Goal: Information Seeking & Learning: Learn about a topic

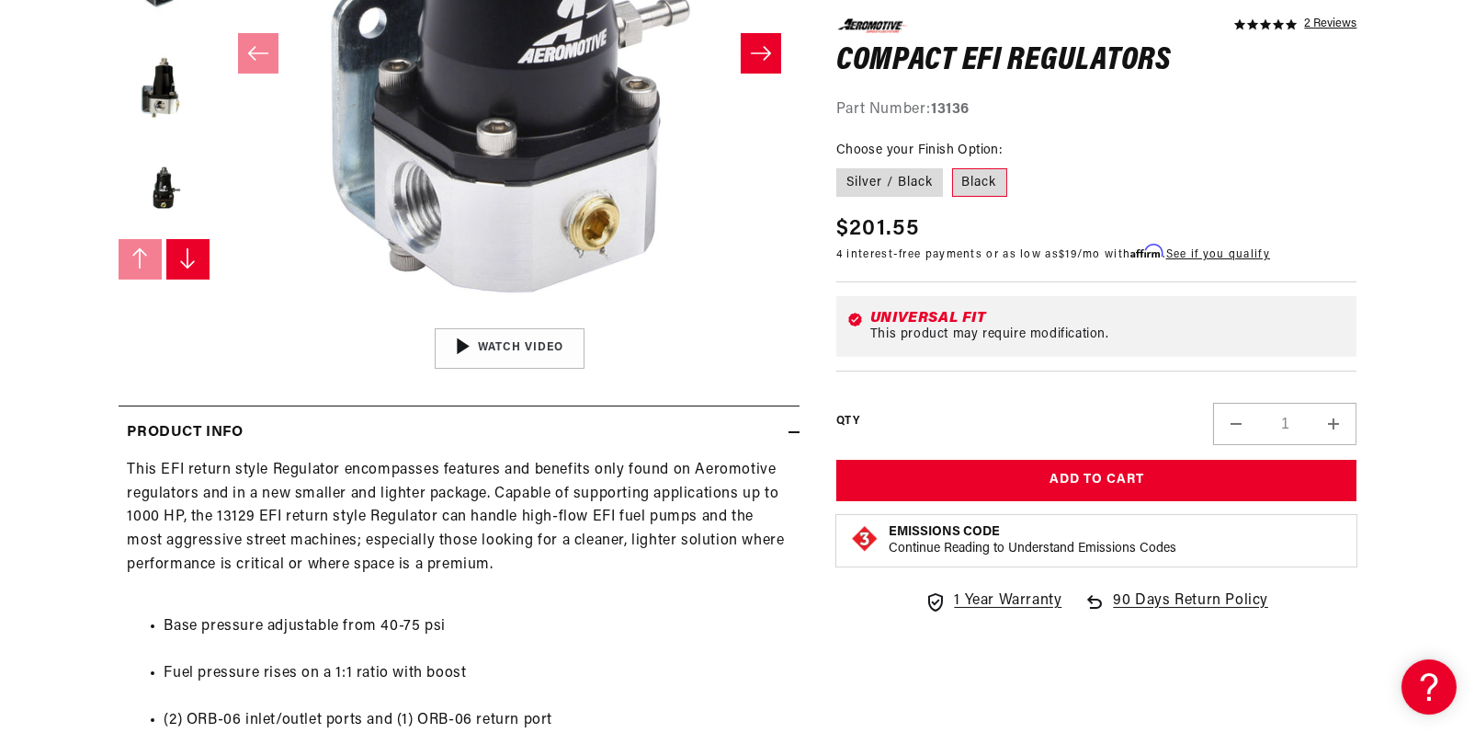
scroll to position [552, 0]
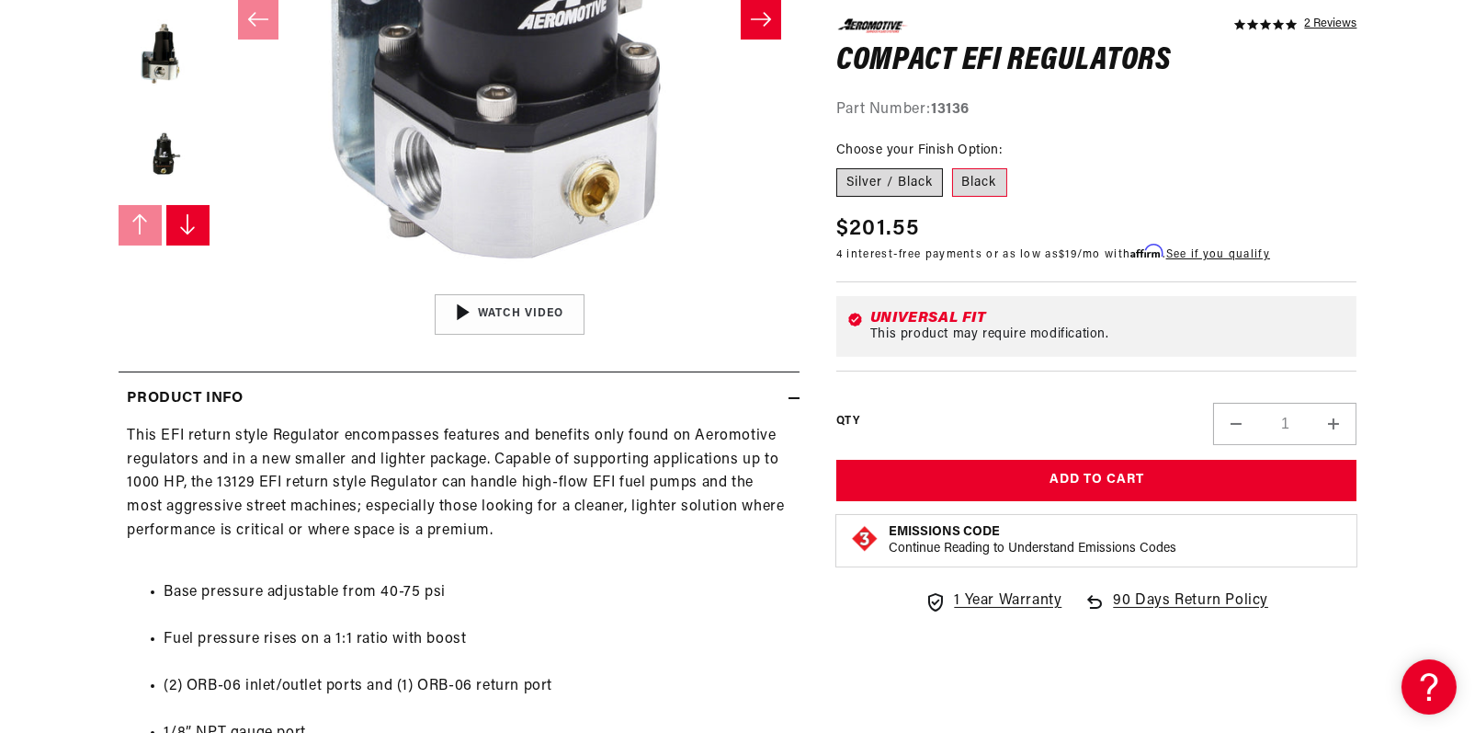
click at [893, 176] on label "Silver / Black" at bounding box center [889, 181] width 107 height 29
click at [842, 165] on input "Silver / Black" at bounding box center [841, 164] width 1 height 1
radio input "true"
click at [983, 182] on label "Black" at bounding box center [979, 181] width 55 height 29
click at [953, 165] on input "Black" at bounding box center [952, 164] width 1 height 1
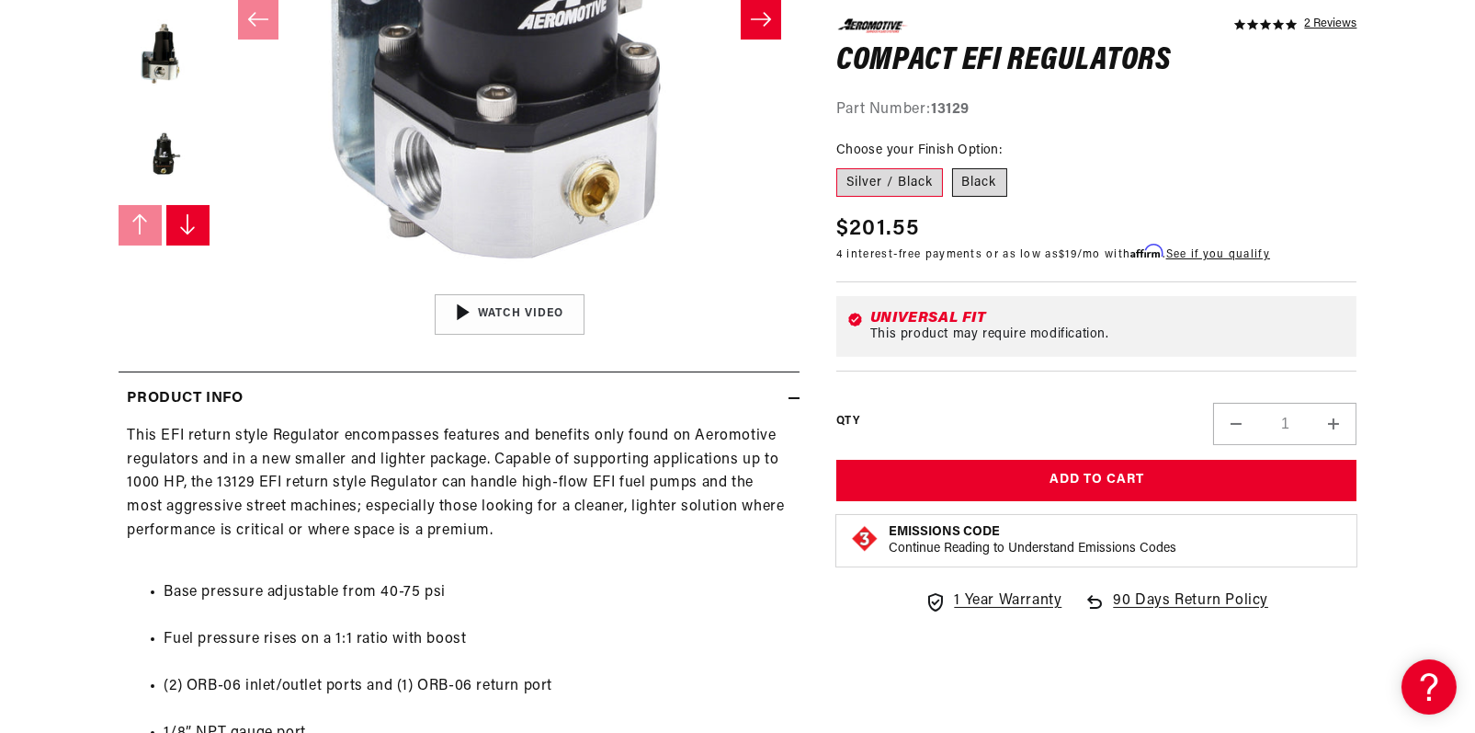
radio input "true"
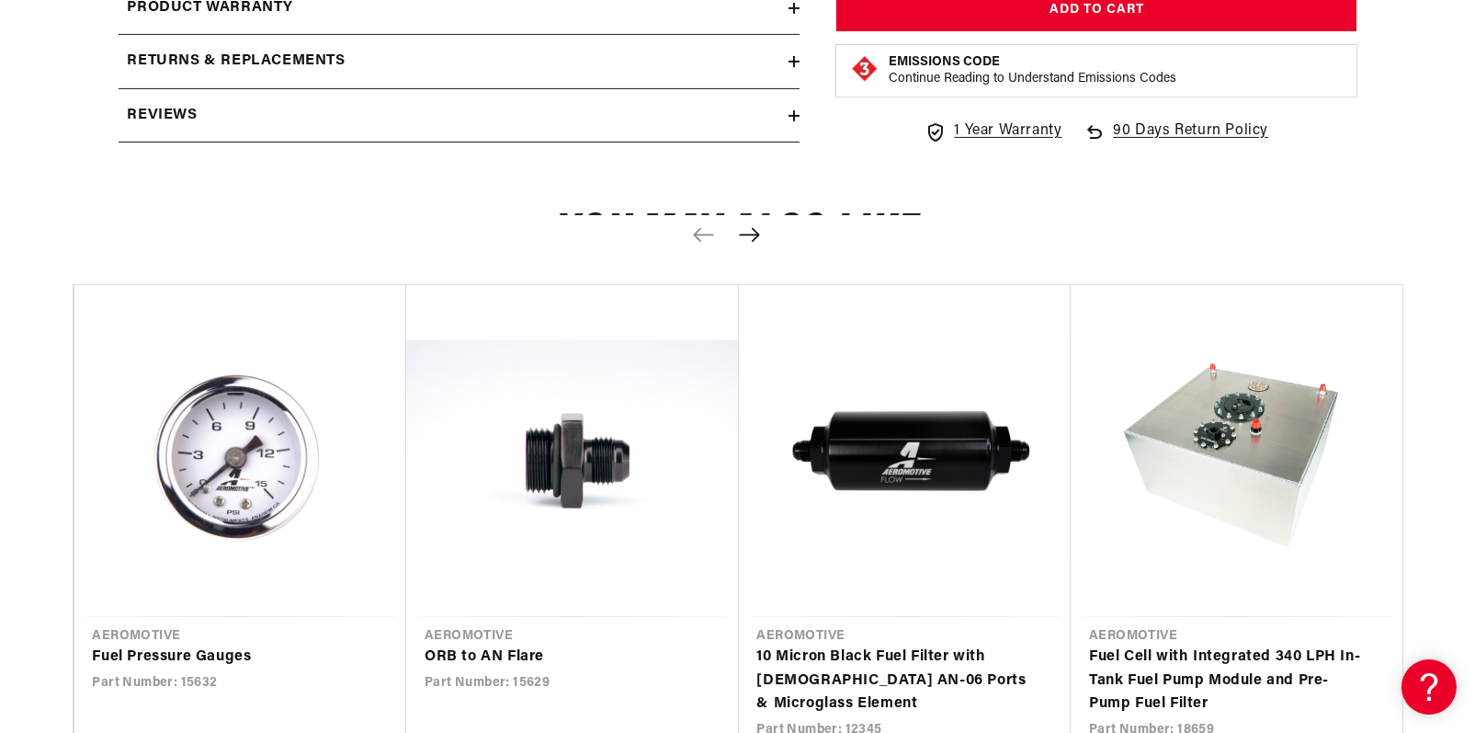
scroll to position [1746, 0]
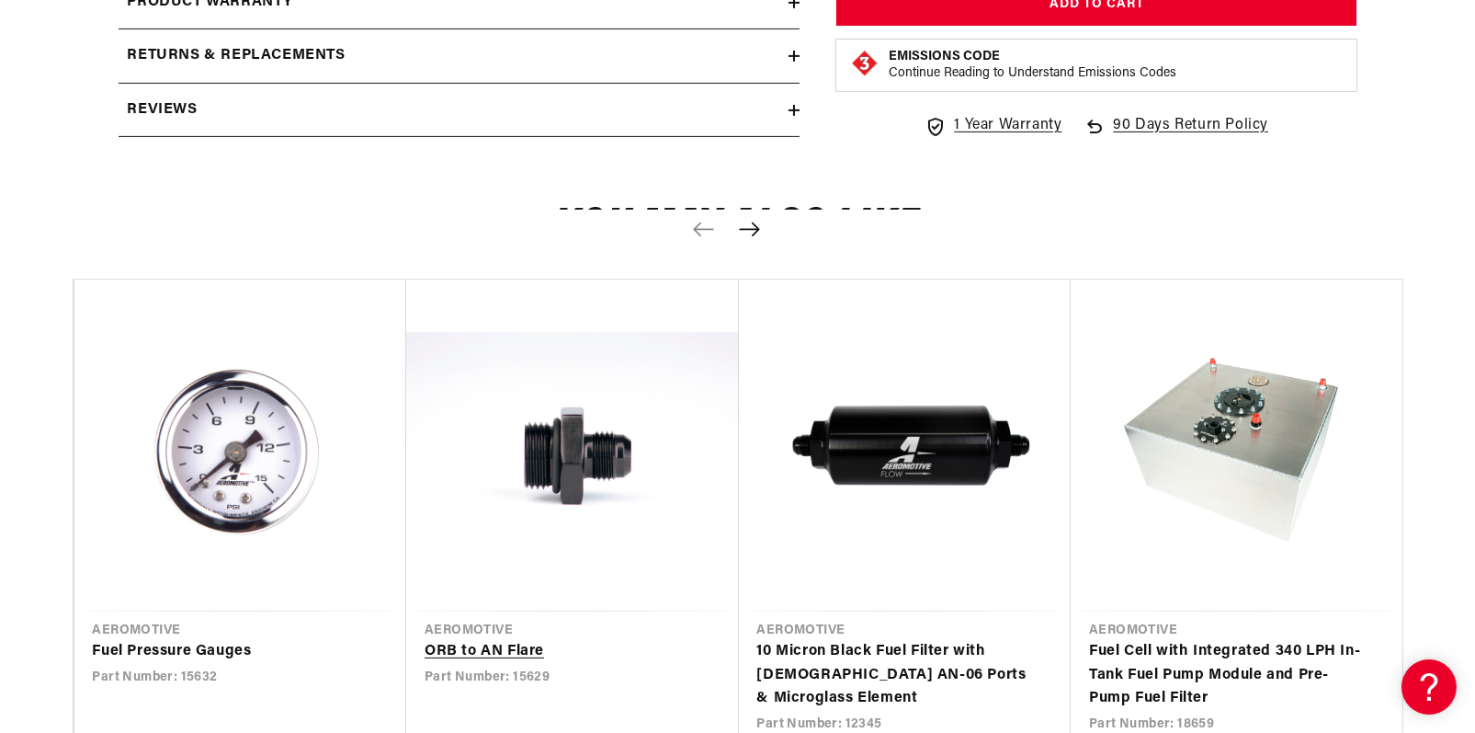
click at [619, 640] on link "ORB to AN Flare" at bounding box center [564, 652] width 278 height 24
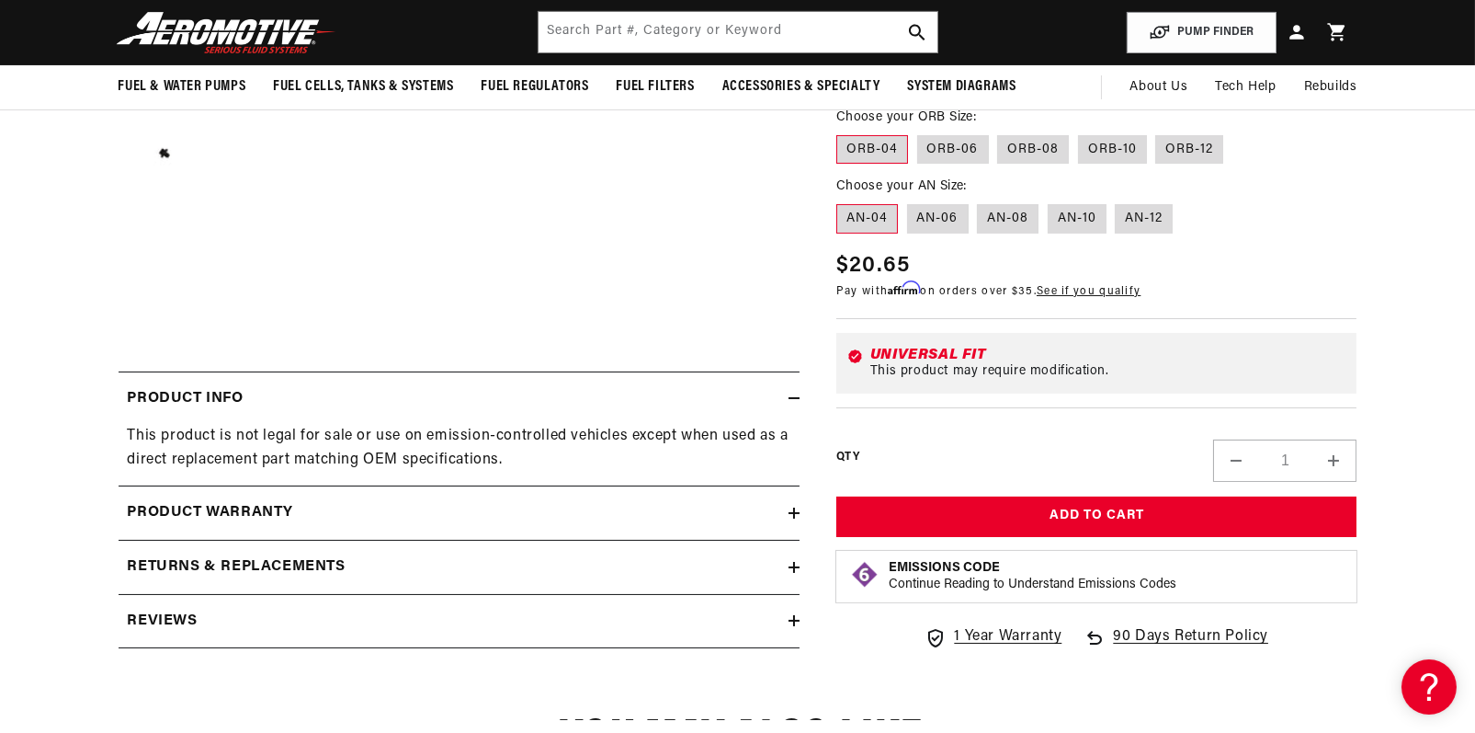
scroll to position [184, 0]
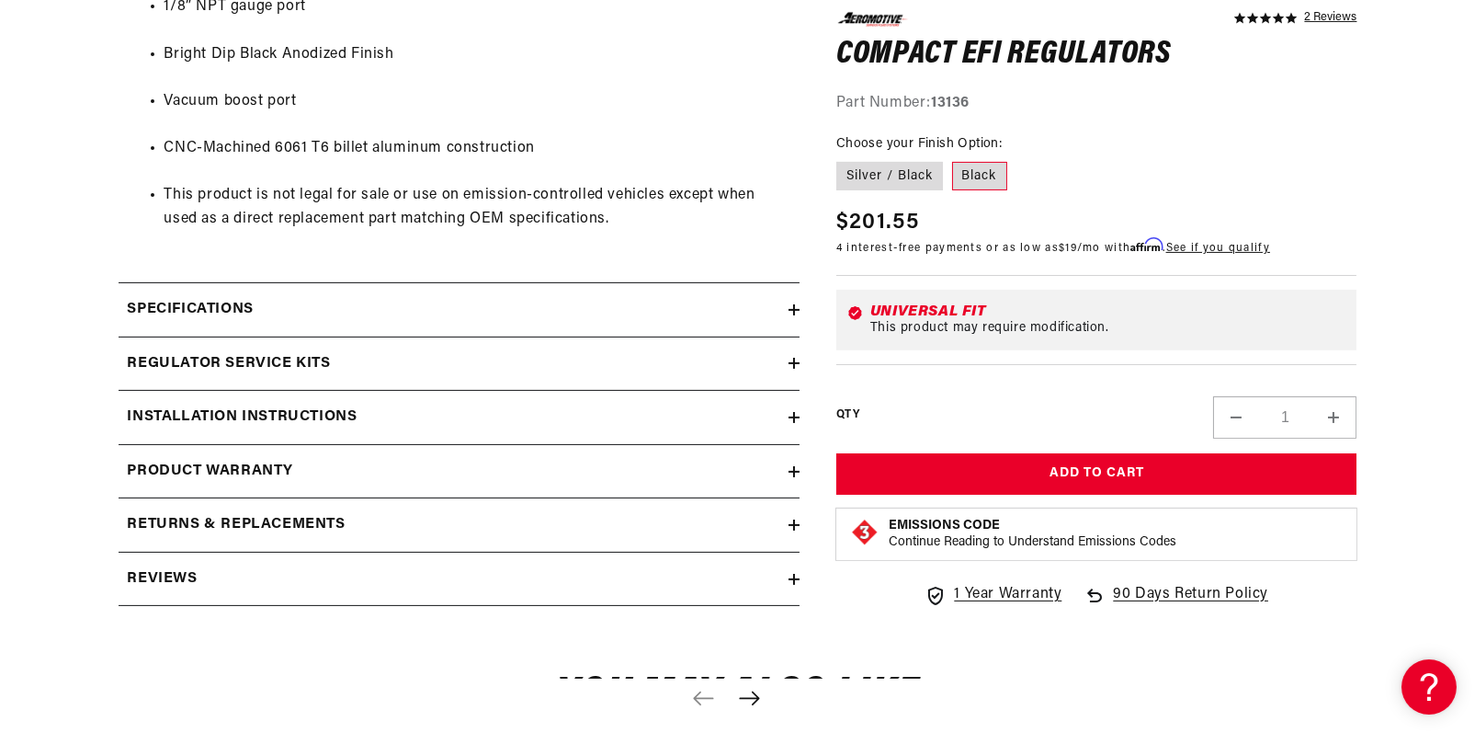
scroll to position [1287, 0]
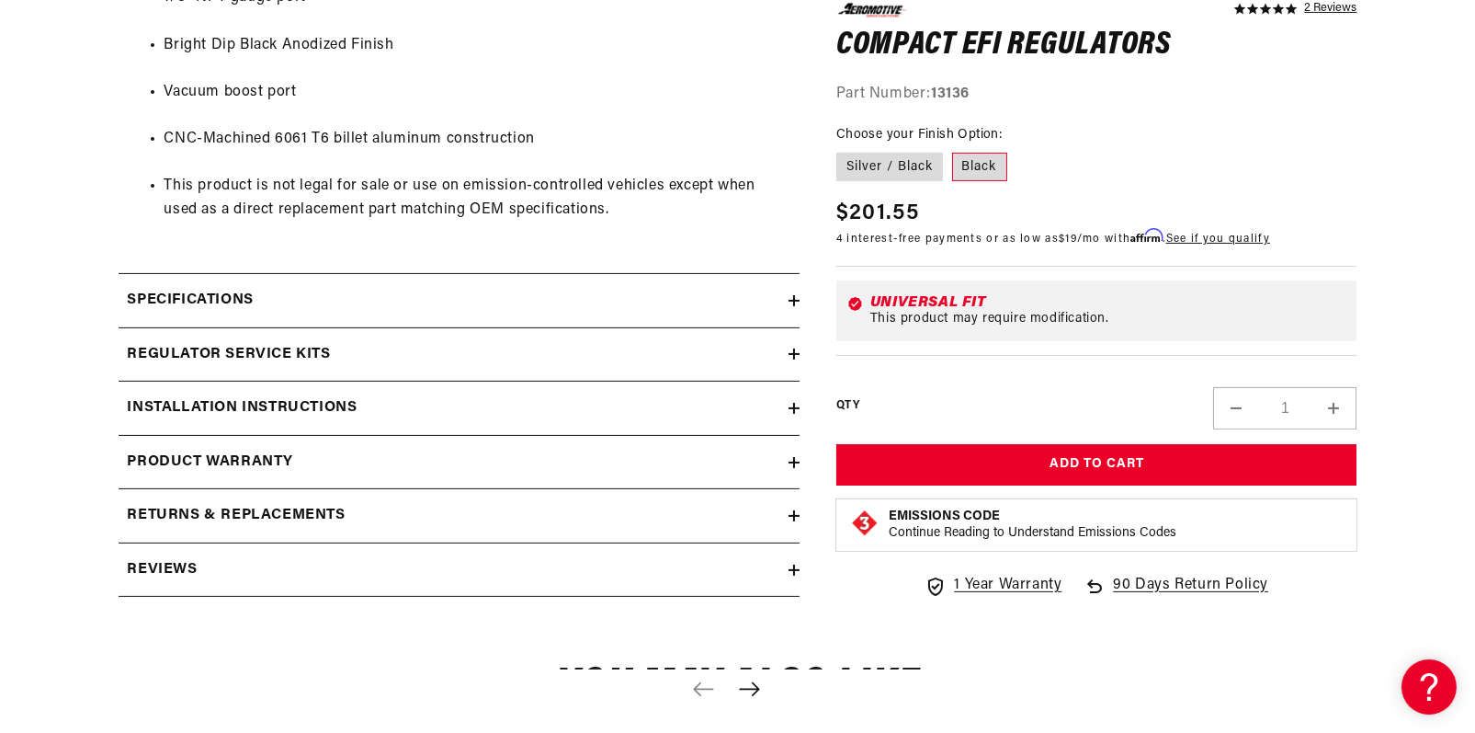
click at [272, 297] on div "Specifications" at bounding box center [454, 301] width 670 height 24
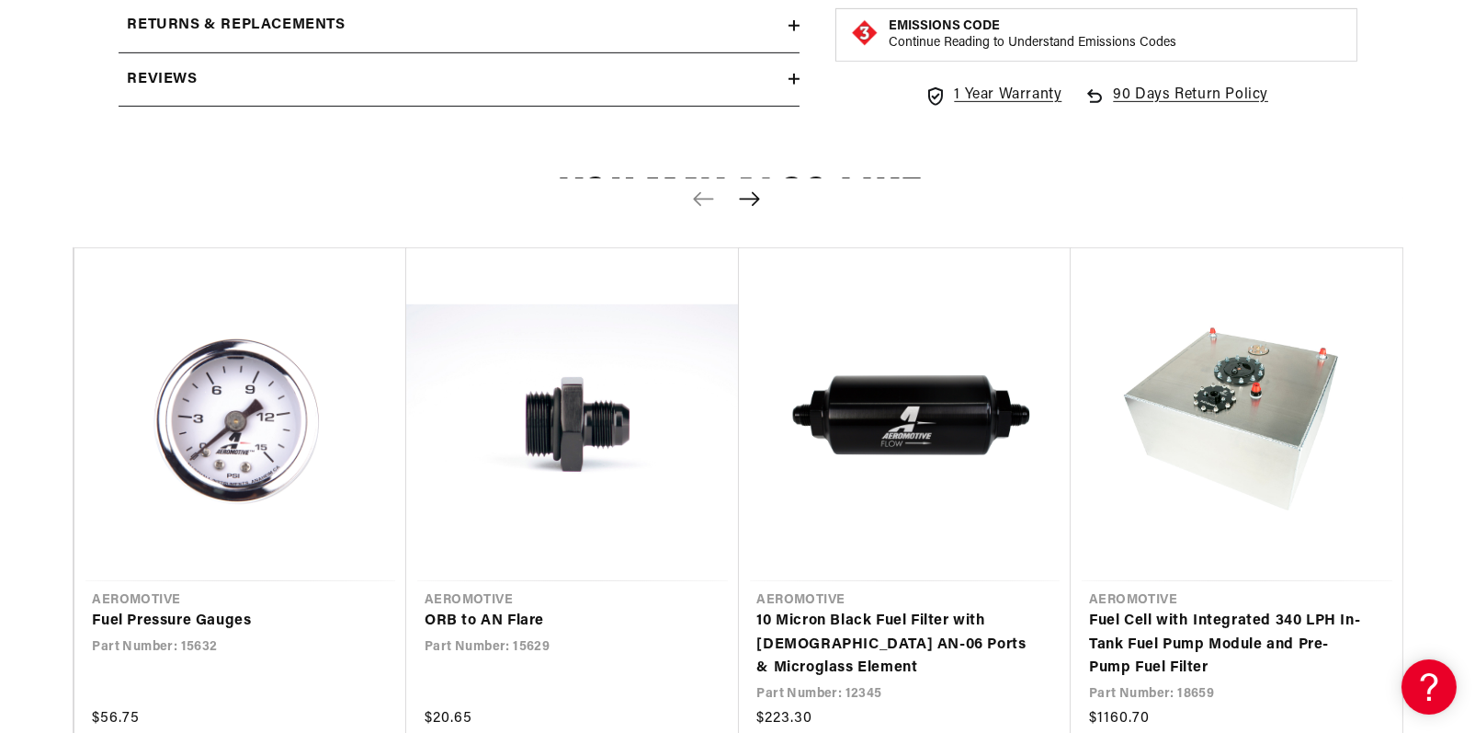
scroll to position [2482, 0]
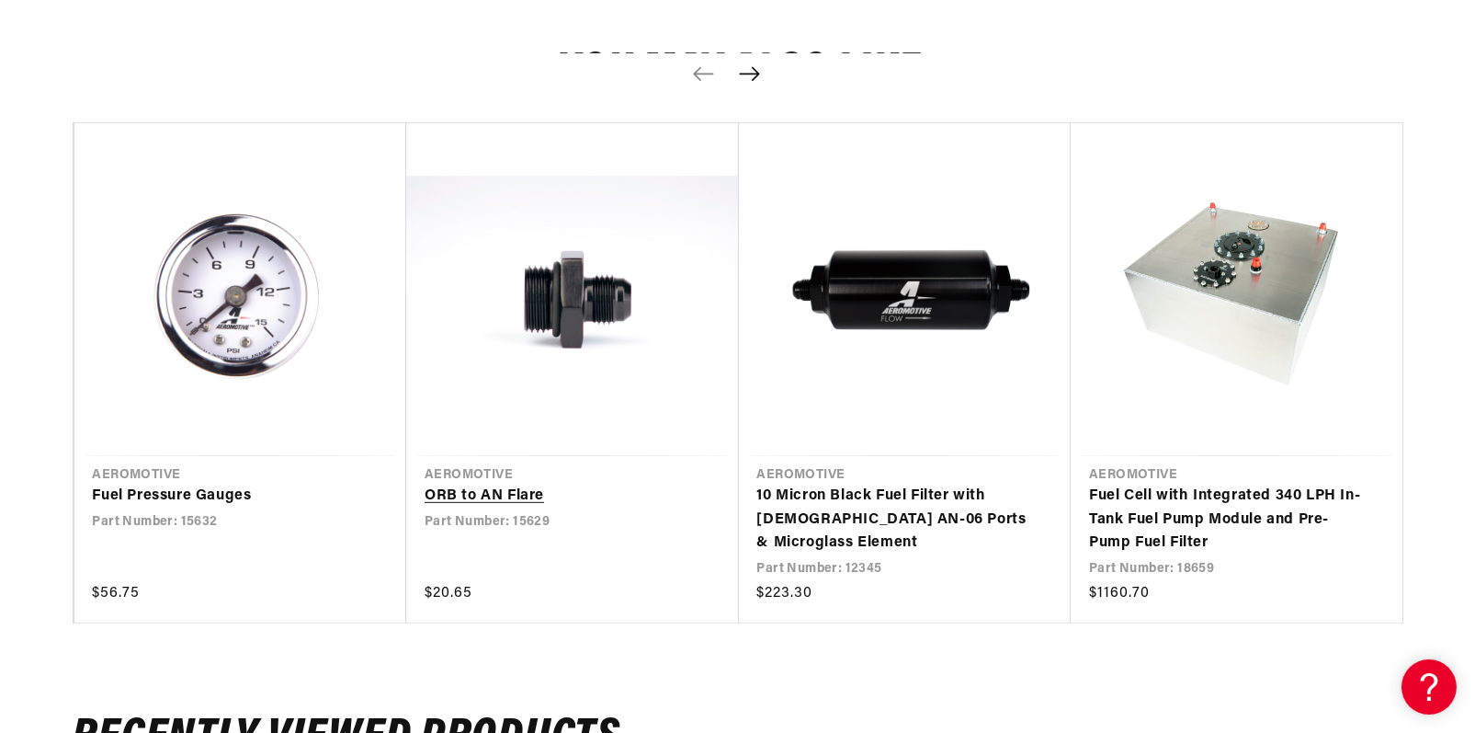
click at [562, 484] on link "ORB to AN Flare" at bounding box center [564, 496] width 278 height 24
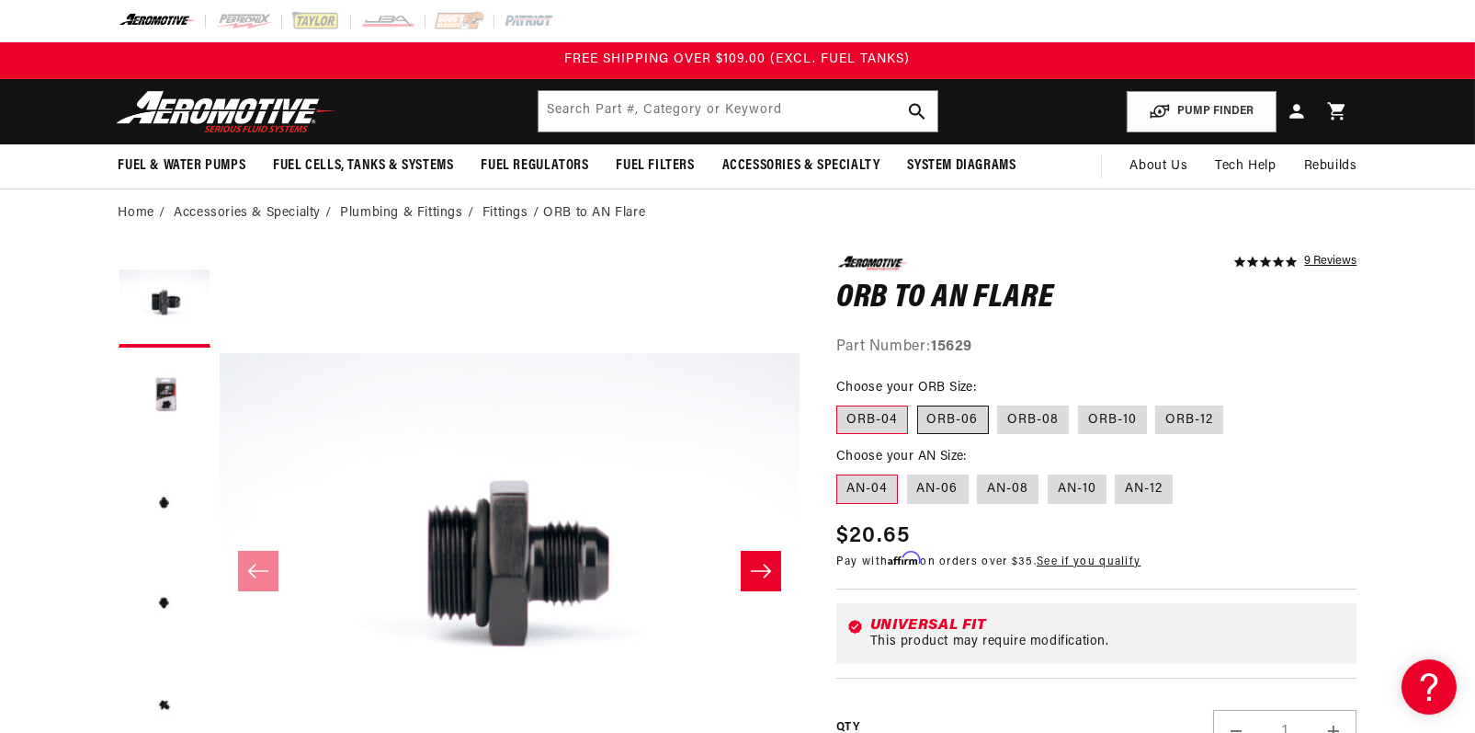
click at [948, 416] on label "ORB-06" at bounding box center [953, 419] width 72 height 29
click at [918, 403] on input "ORB-06" at bounding box center [917, 402] width 1 height 1
radio input "true"
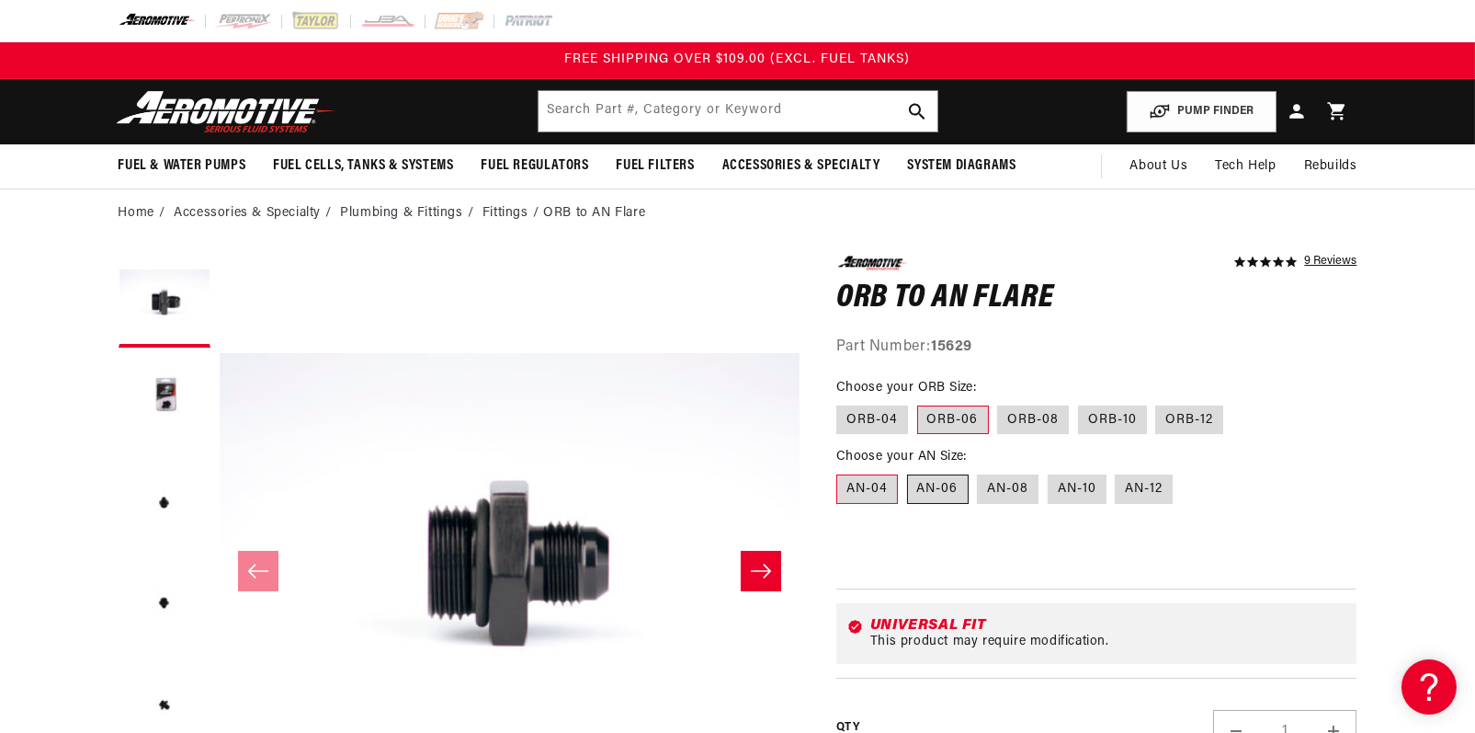
click at [951, 486] on label "AN-06" at bounding box center [938, 488] width 62 height 29
click at [908, 472] on input "AN-06" at bounding box center [907, 471] width 1 height 1
radio input "true"
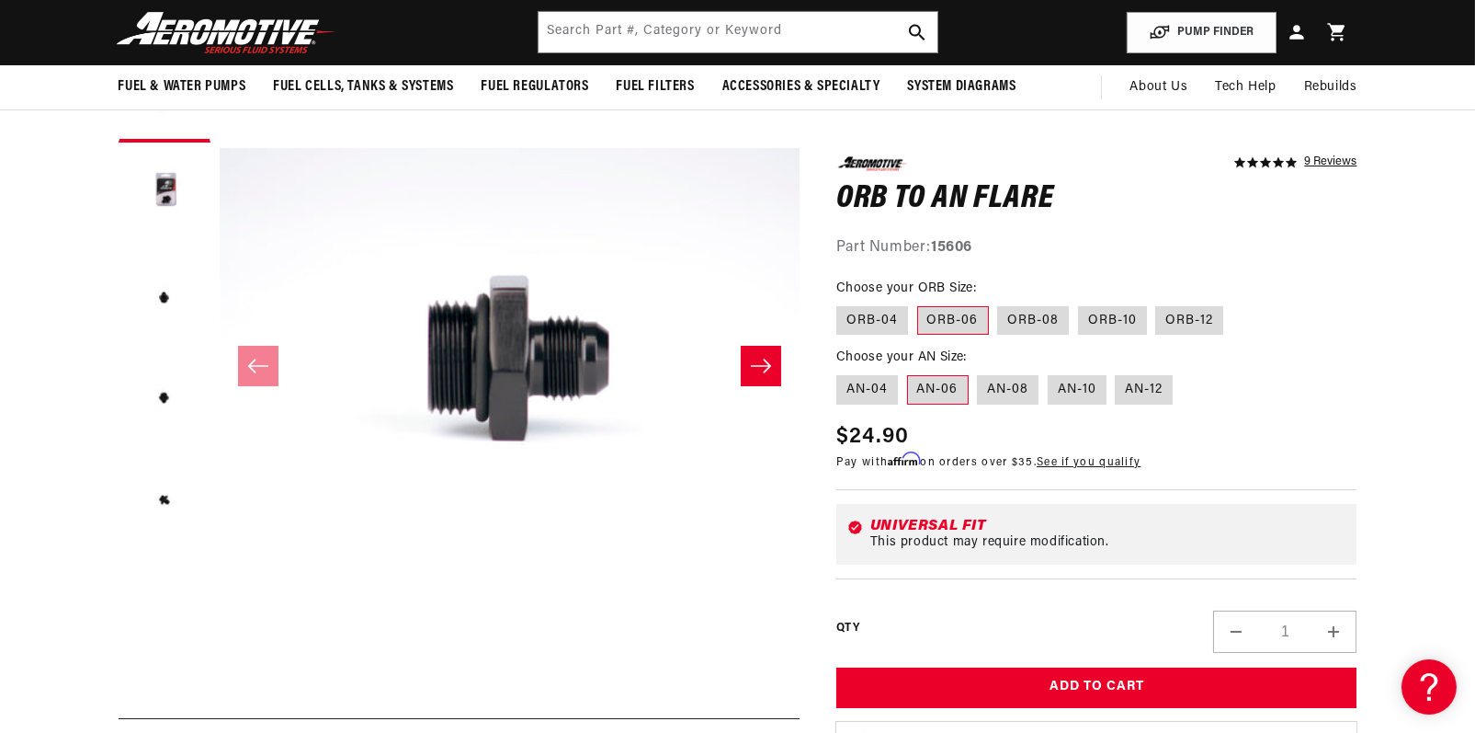
scroll to position [184, 0]
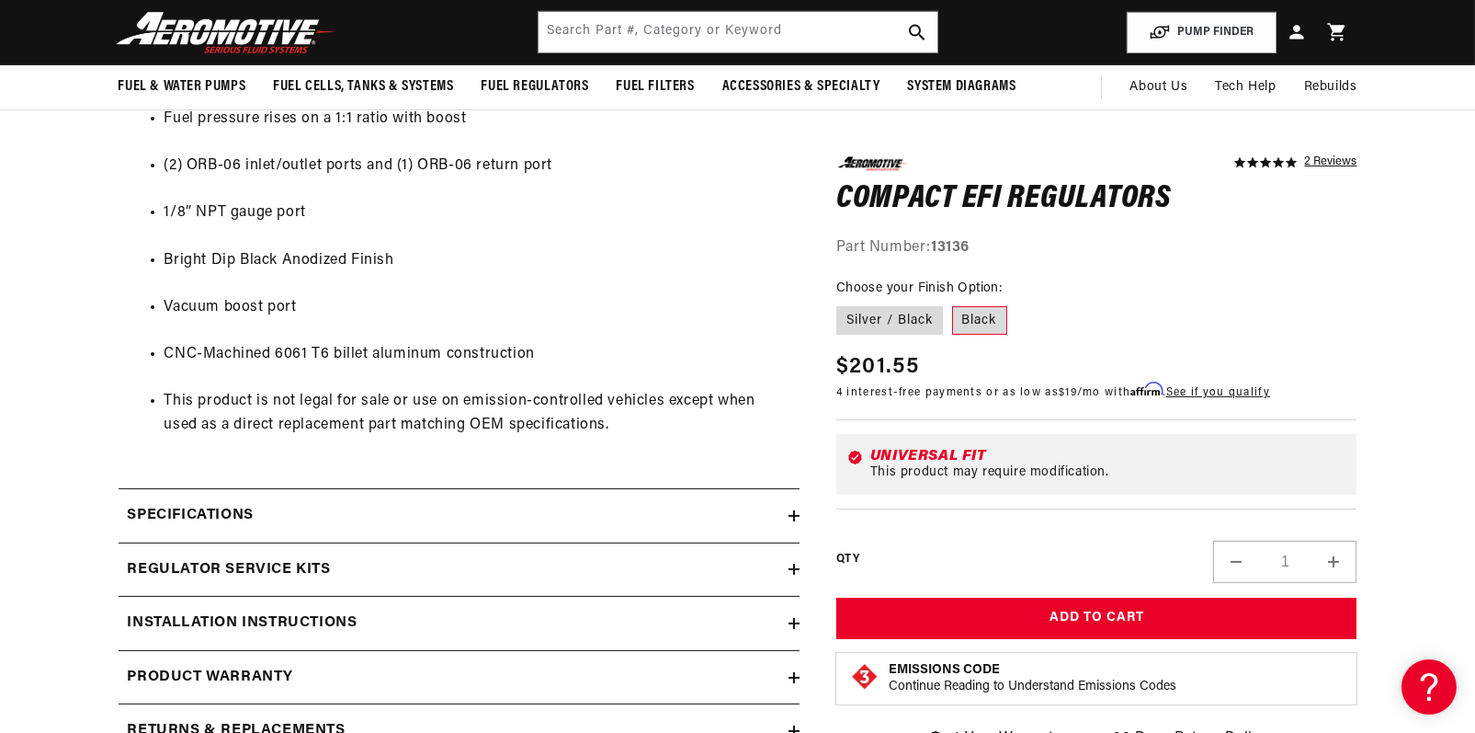
scroll to position [811, 0]
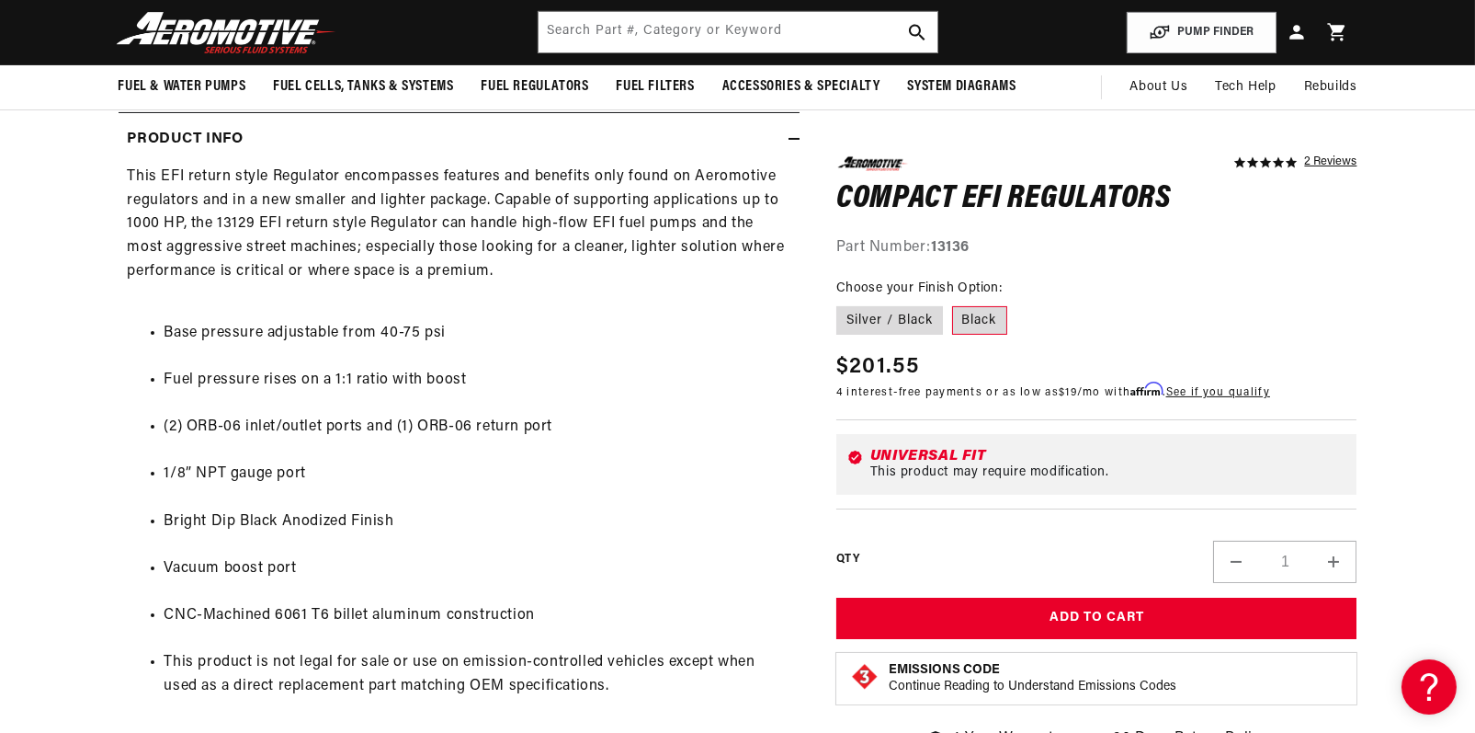
click at [1346, 344] on div "5.0 star rating 2 Reviews Compact EFI Regulators Compact EFI Regulators 5.0 sta…" at bounding box center [1096, 462] width 521 height 612
drag, startPoint x: 1344, startPoint y: 349, endPoint x: 1341, endPoint y: 366, distance: 16.8
click at [1344, 350] on div "Regular price $201.55 Sale price $201.55 Regular price Unit price / per 4 inter…" at bounding box center [1096, 377] width 521 height 55
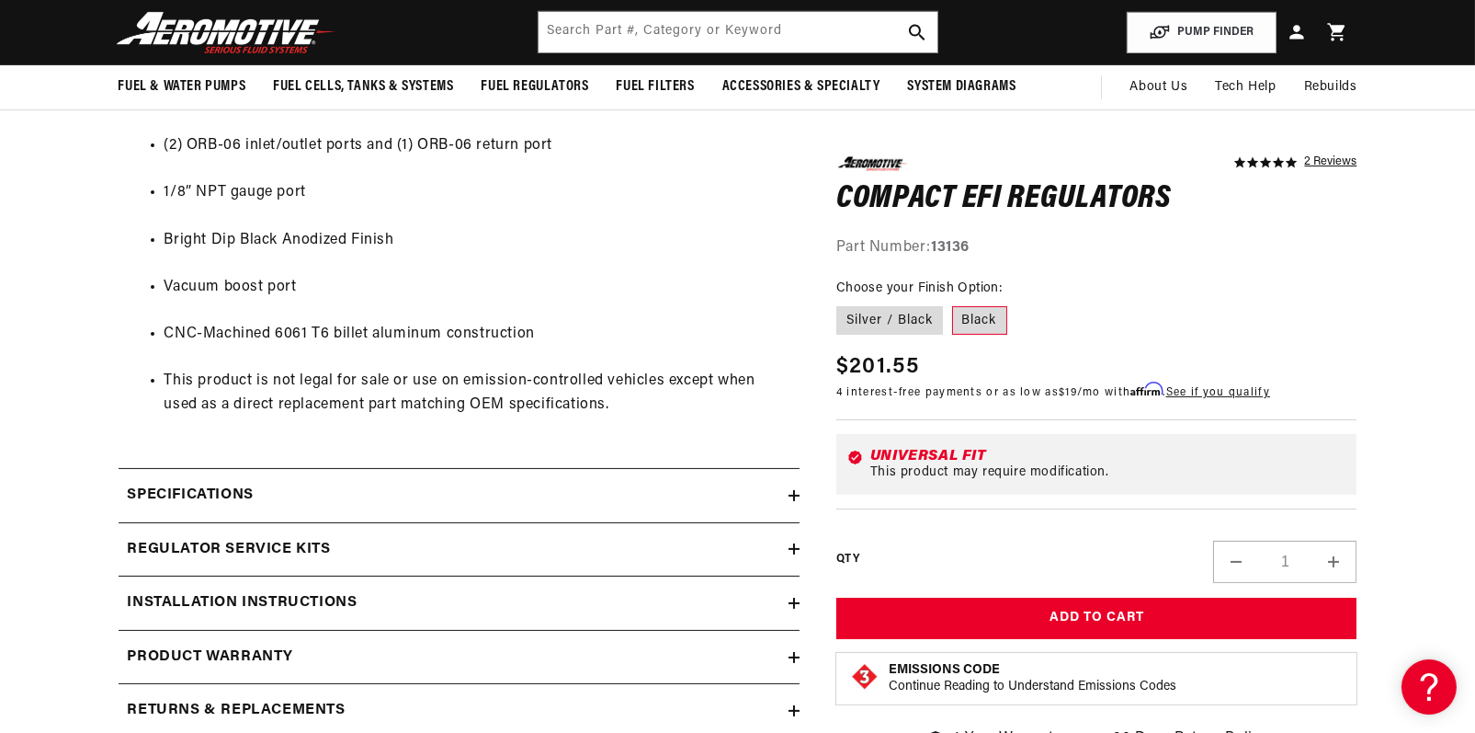
scroll to position [1086, 0]
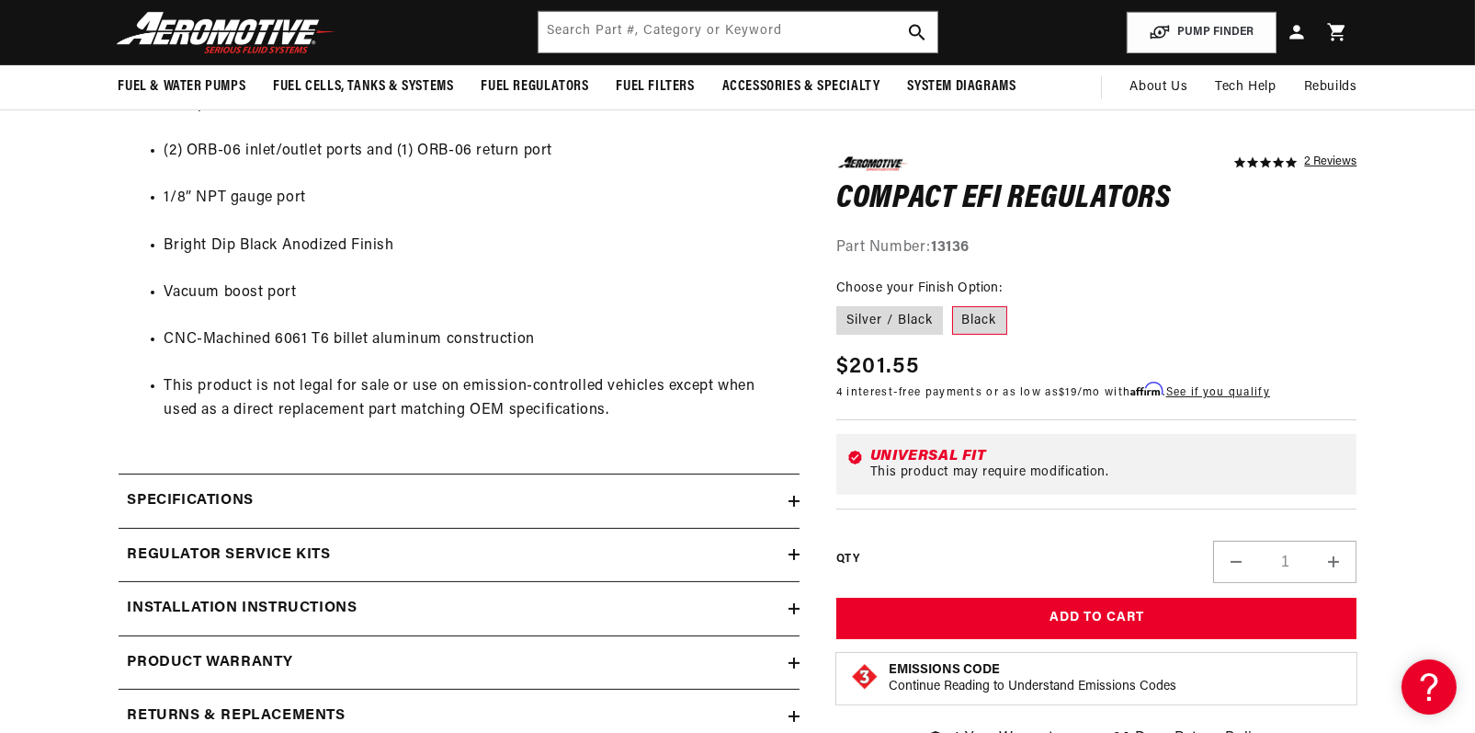
click at [356, 502] on div "Specifications" at bounding box center [454, 501] width 670 height 24
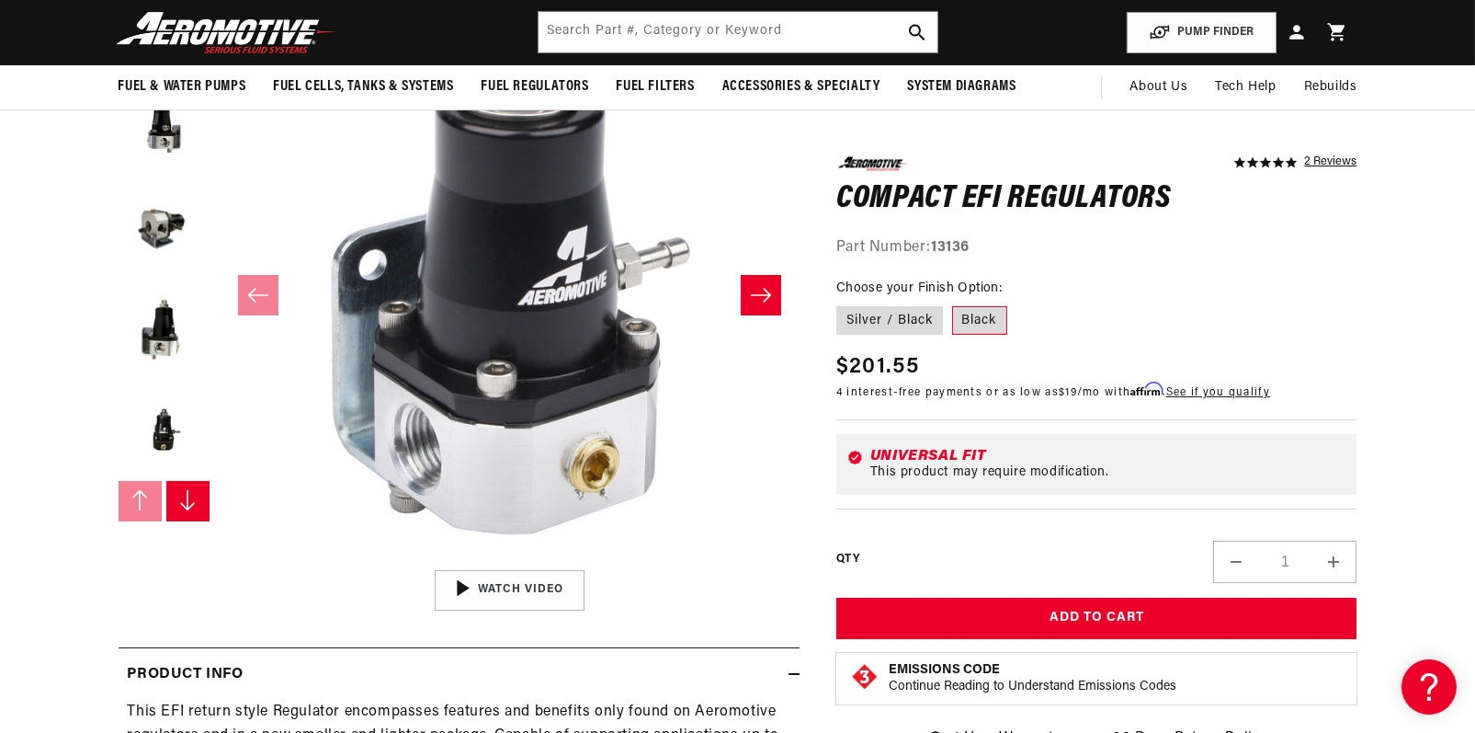
scroll to position [259, 0]
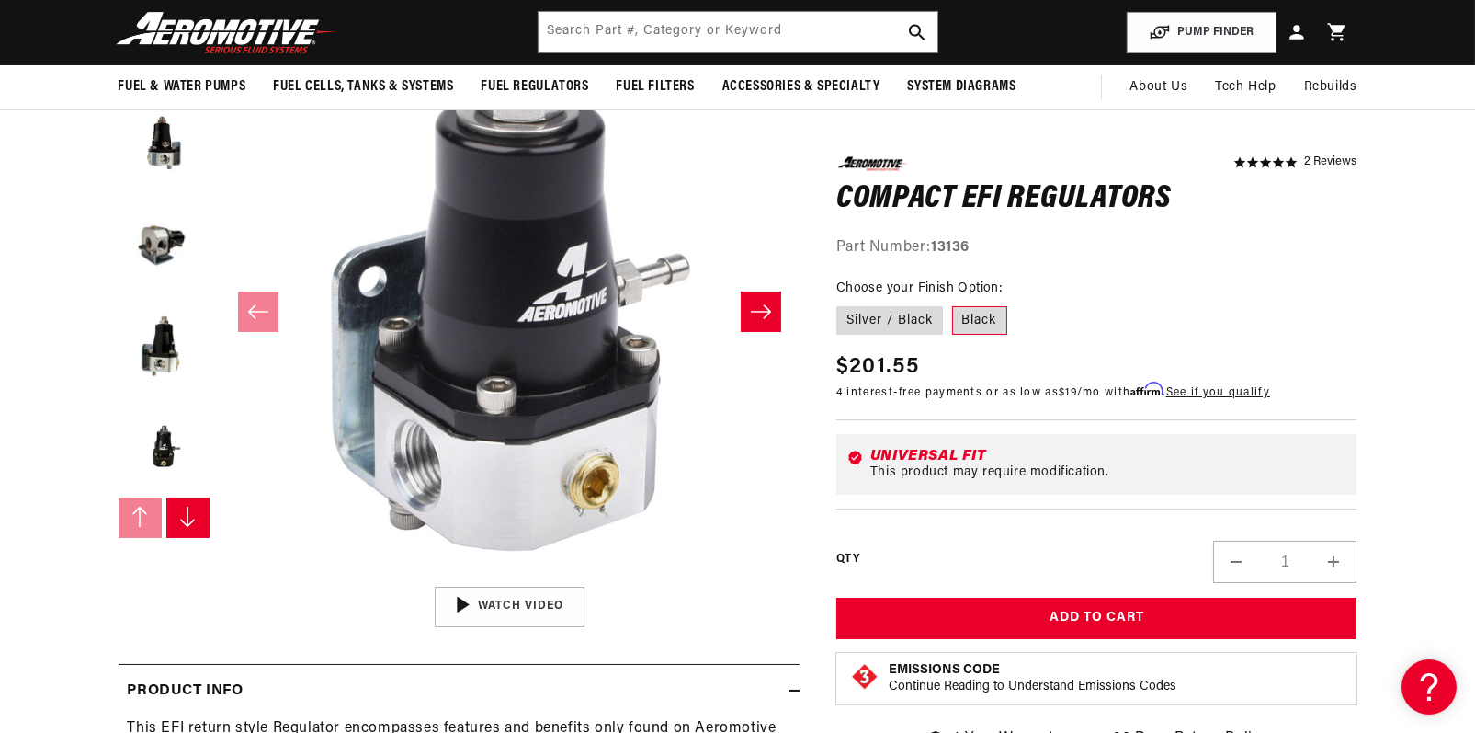
click at [195, 516] on icon "Slide right" at bounding box center [187, 517] width 18 height 22
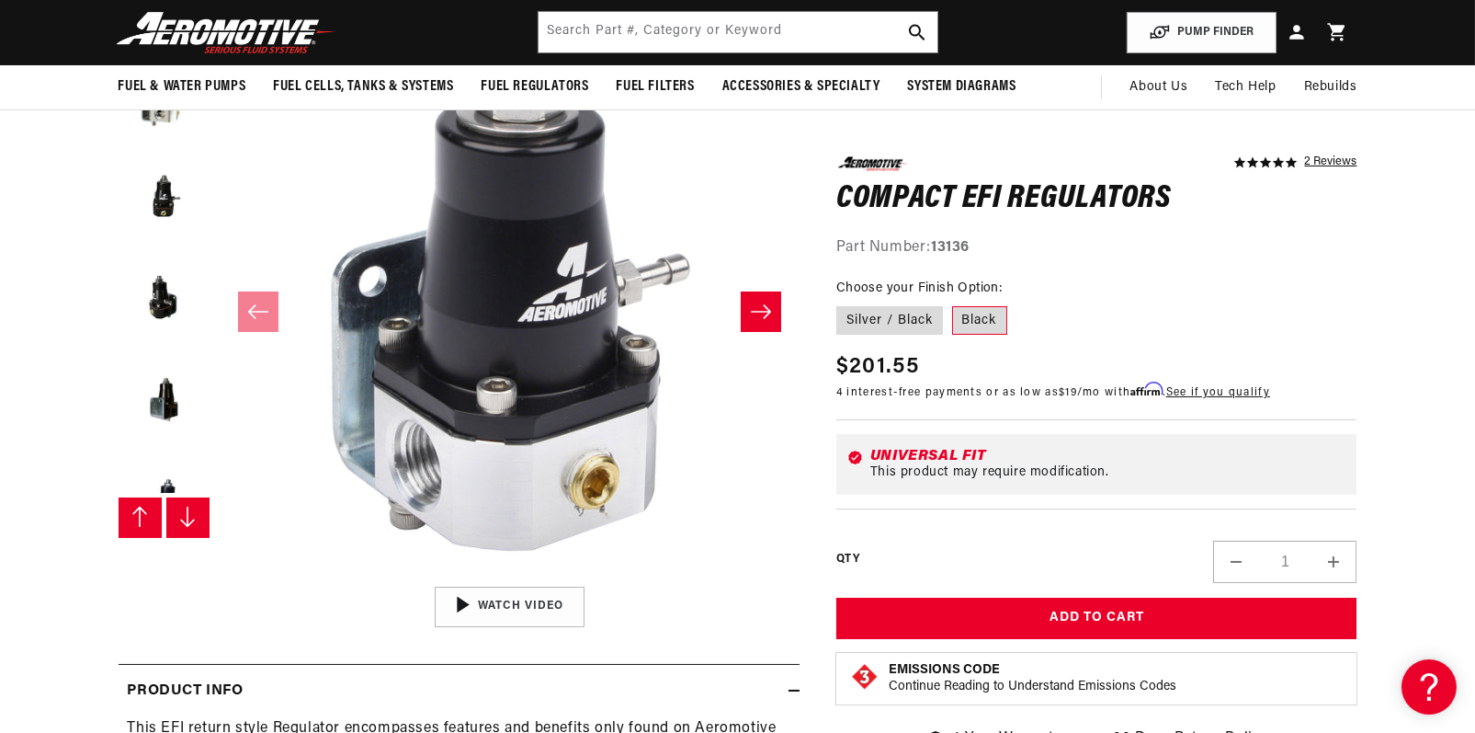
scroll to position [302, 0]
click at [195, 516] on icon "Slide right" at bounding box center [187, 517] width 18 height 22
click at [758, 306] on icon "Slide right" at bounding box center [761, 311] width 22 height 18
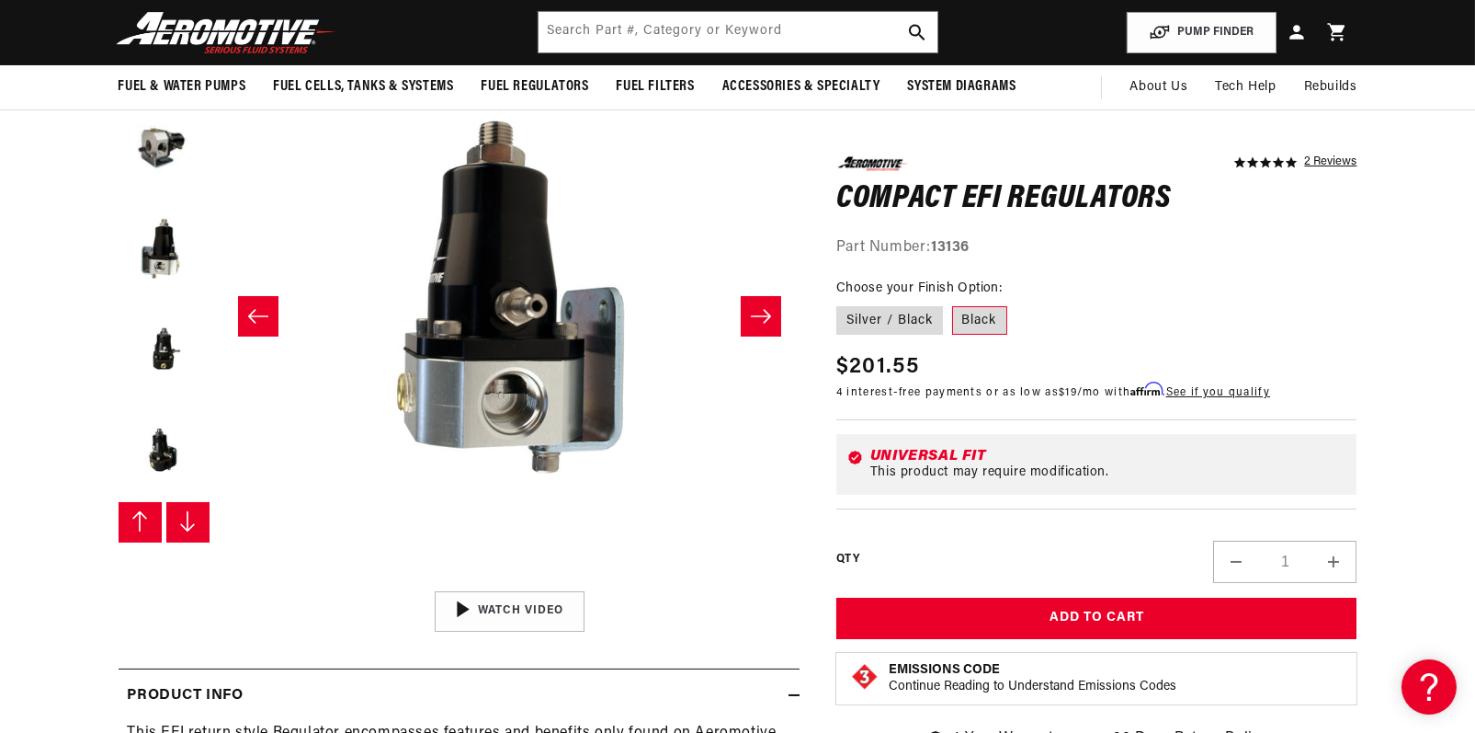
scroll to position [101, 0]
click at [763, 311] on icon "Slide right" at bounding box center [761, 316] width 22 height 18
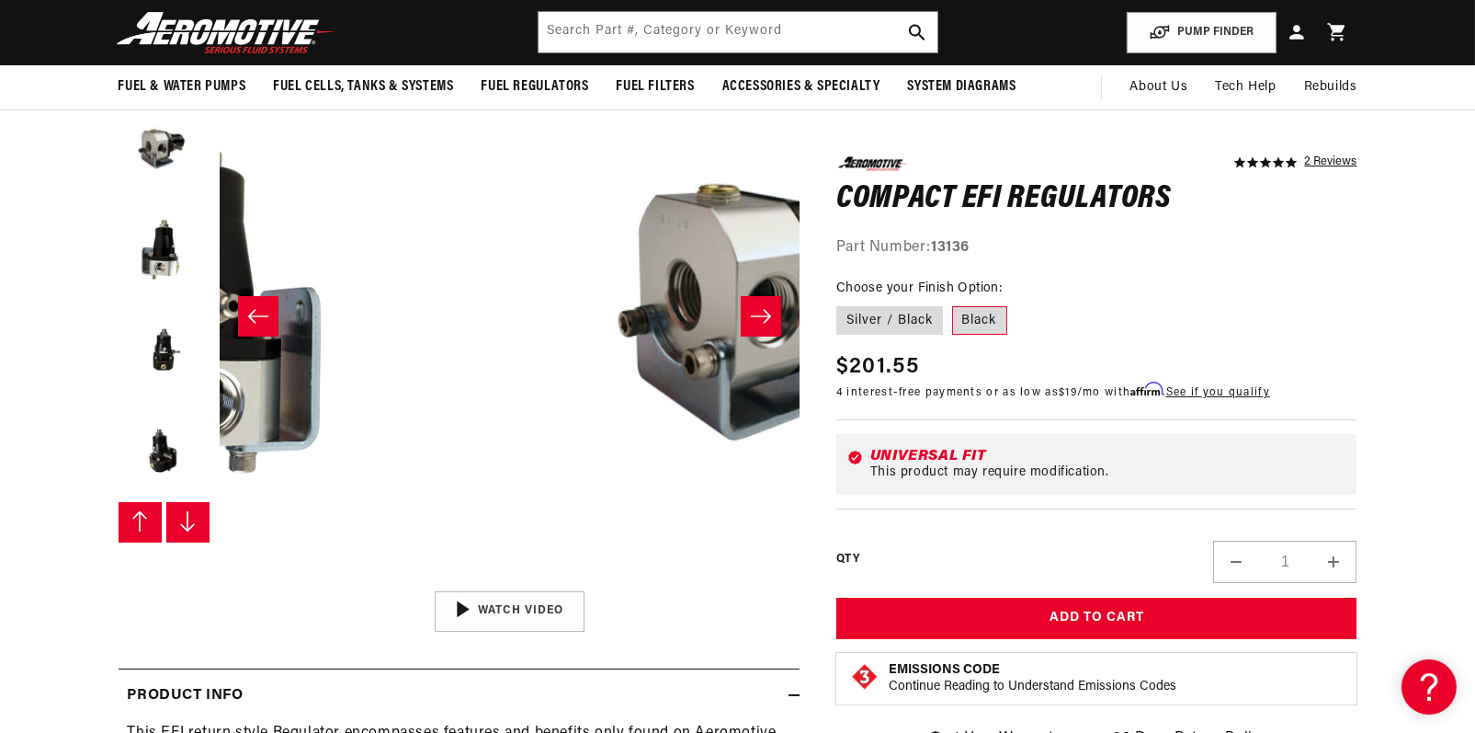
scroll to position [0, 1160]
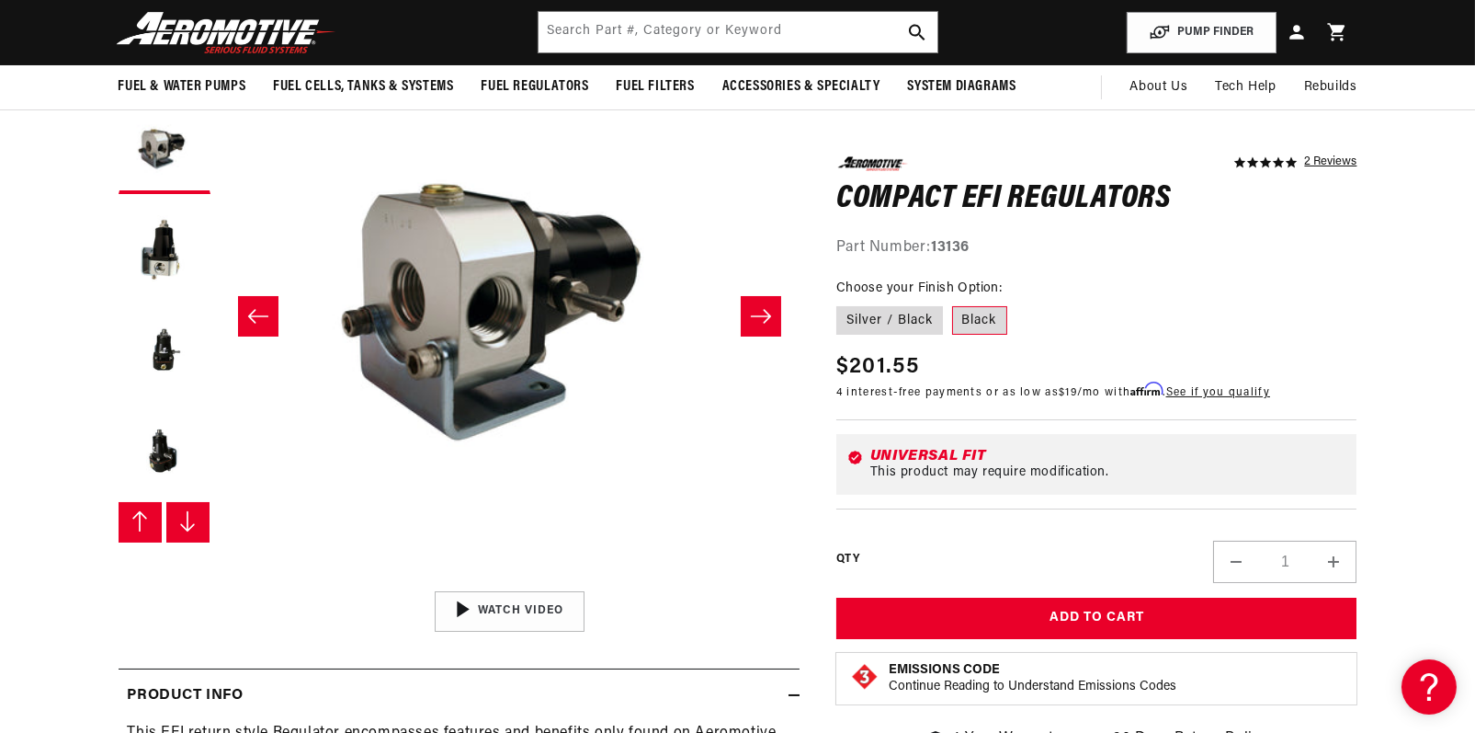
click at [763, 311] on icon "Slide right" at bounding box center [761, 316] width 22 height 18
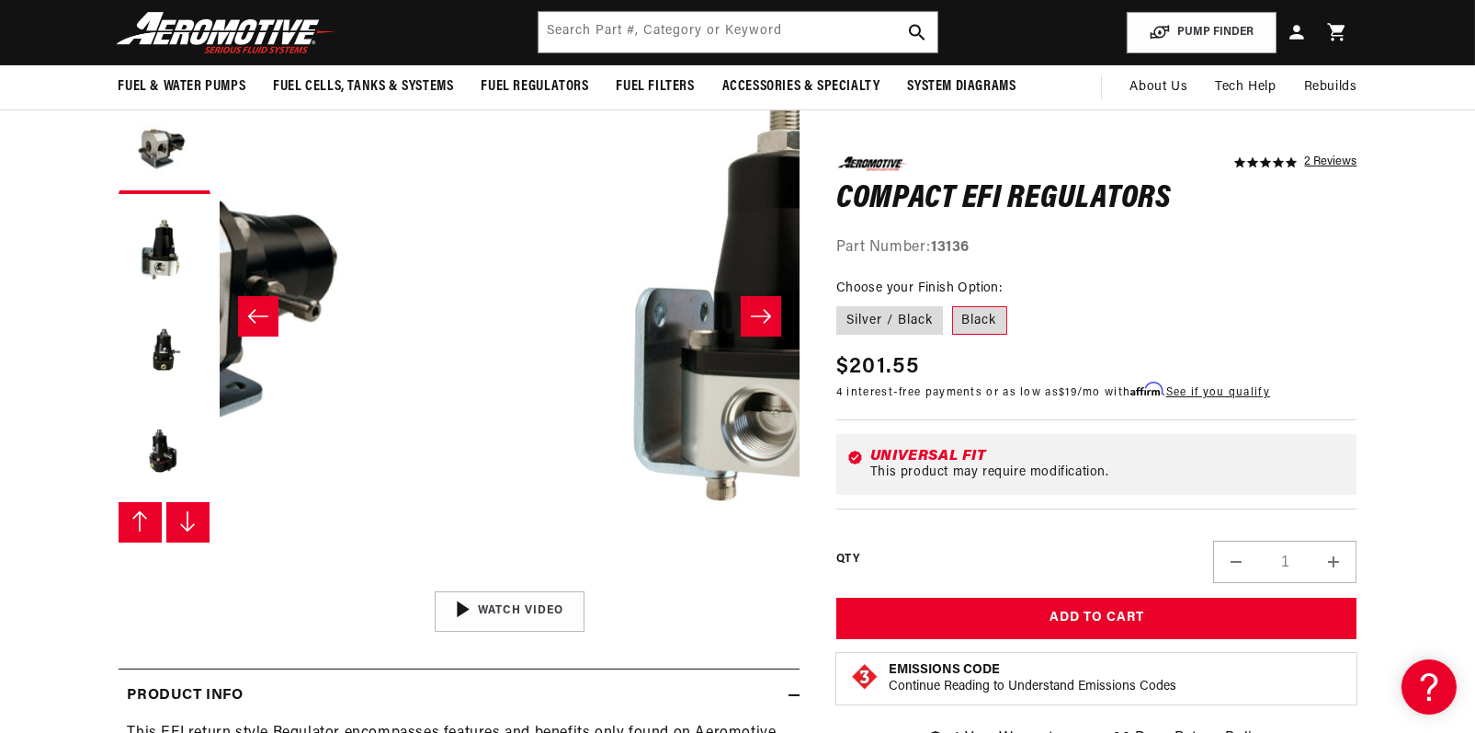
scroll to position [0, 1741]
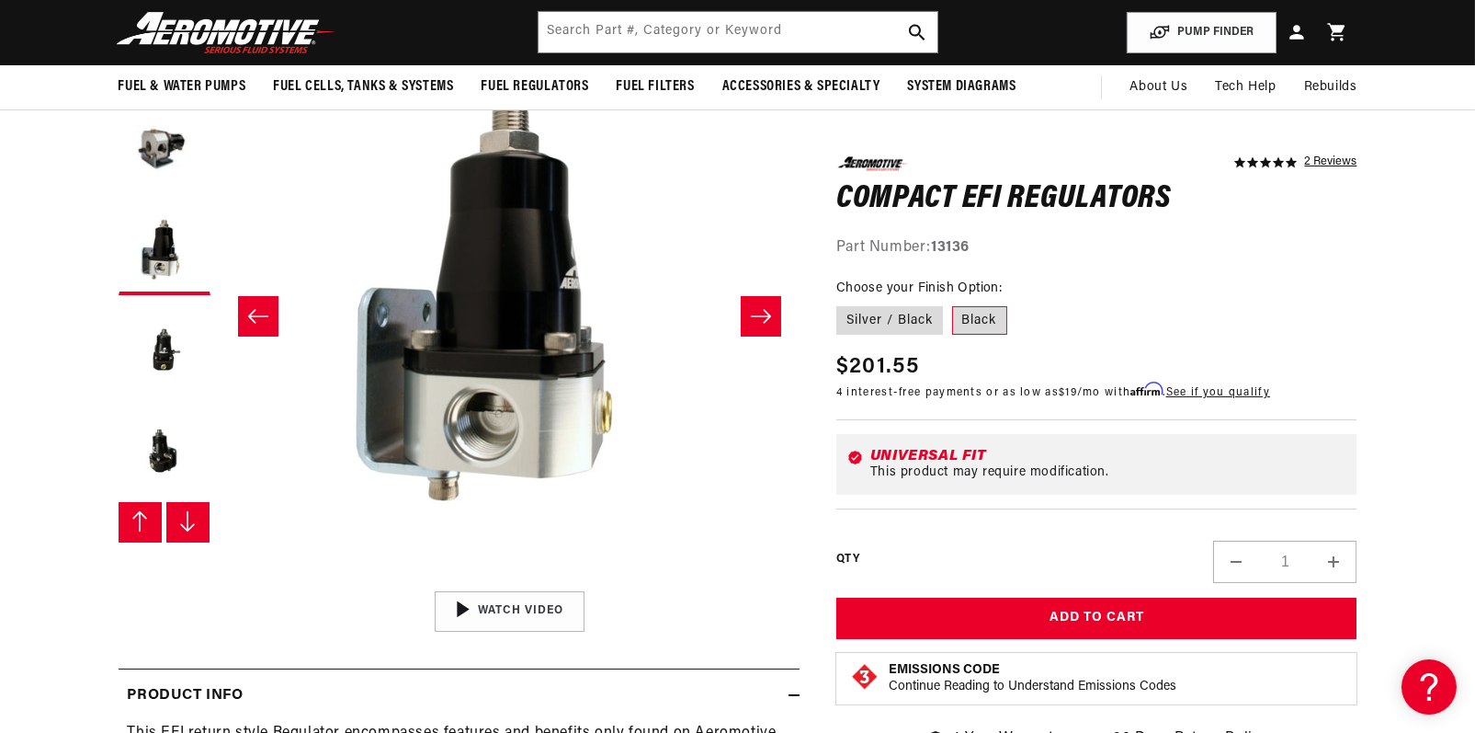
click at [763, 311] on icon "Slide right" at bounding box center [761, 316] width 22 height 18
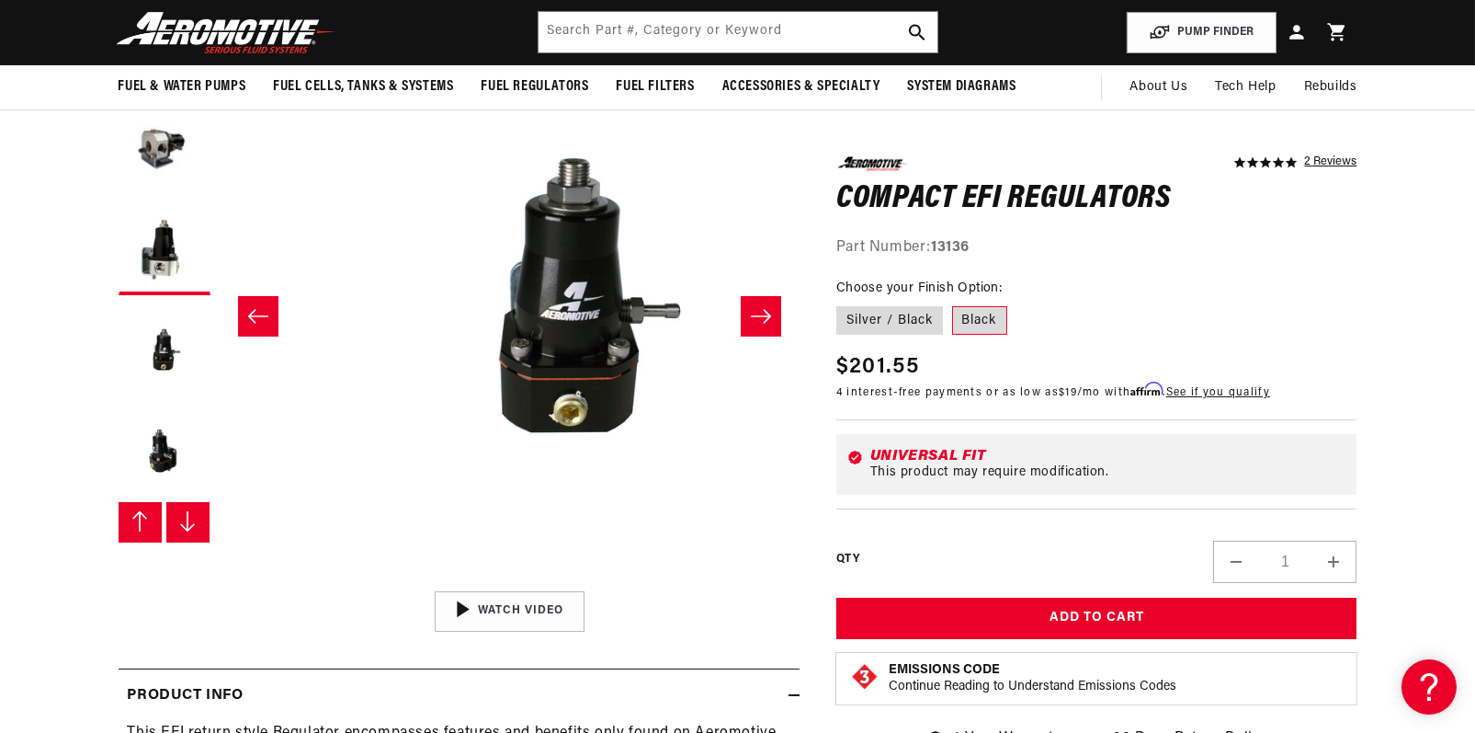
scroll to position [0, 2321]
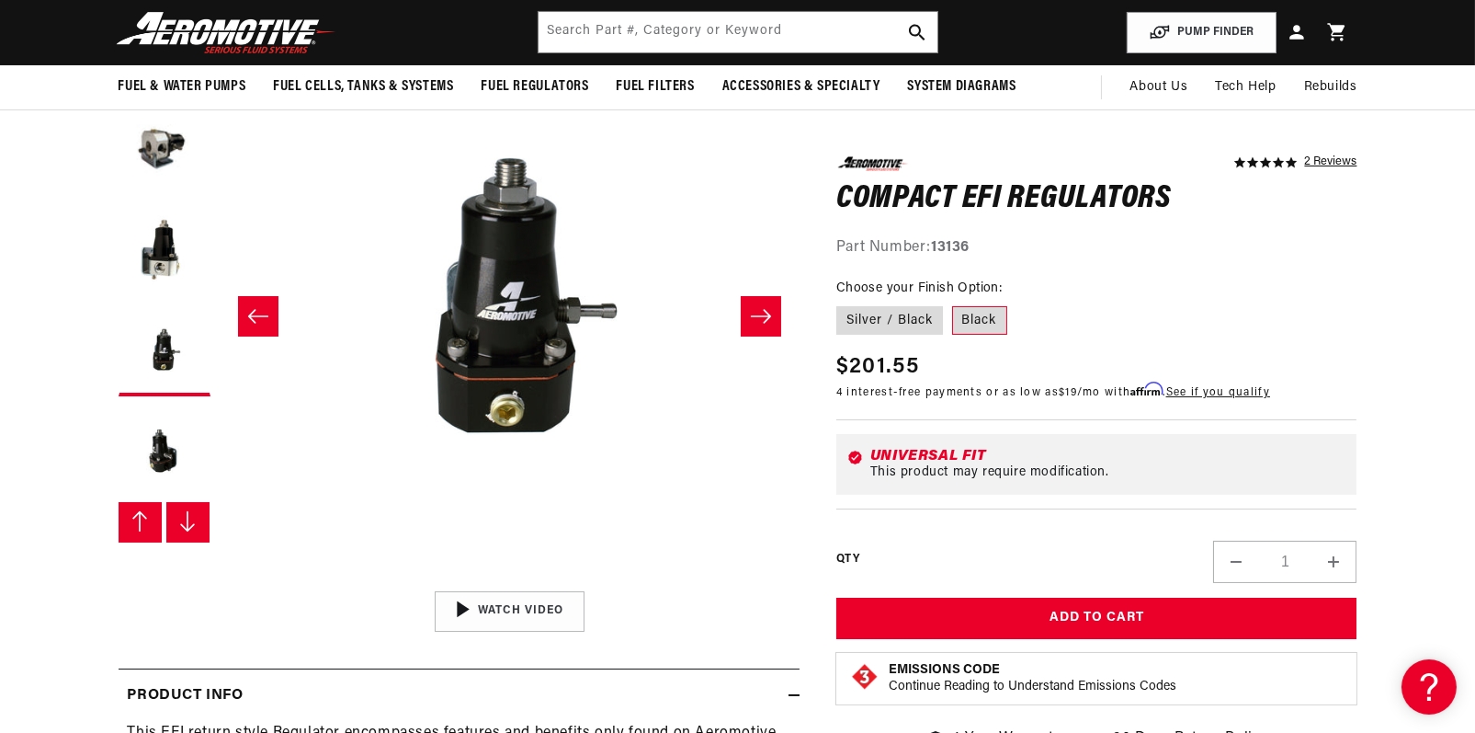
click at [763, 311] on icon "Slide right" at bounding box center [761, 316] width 22 height 18
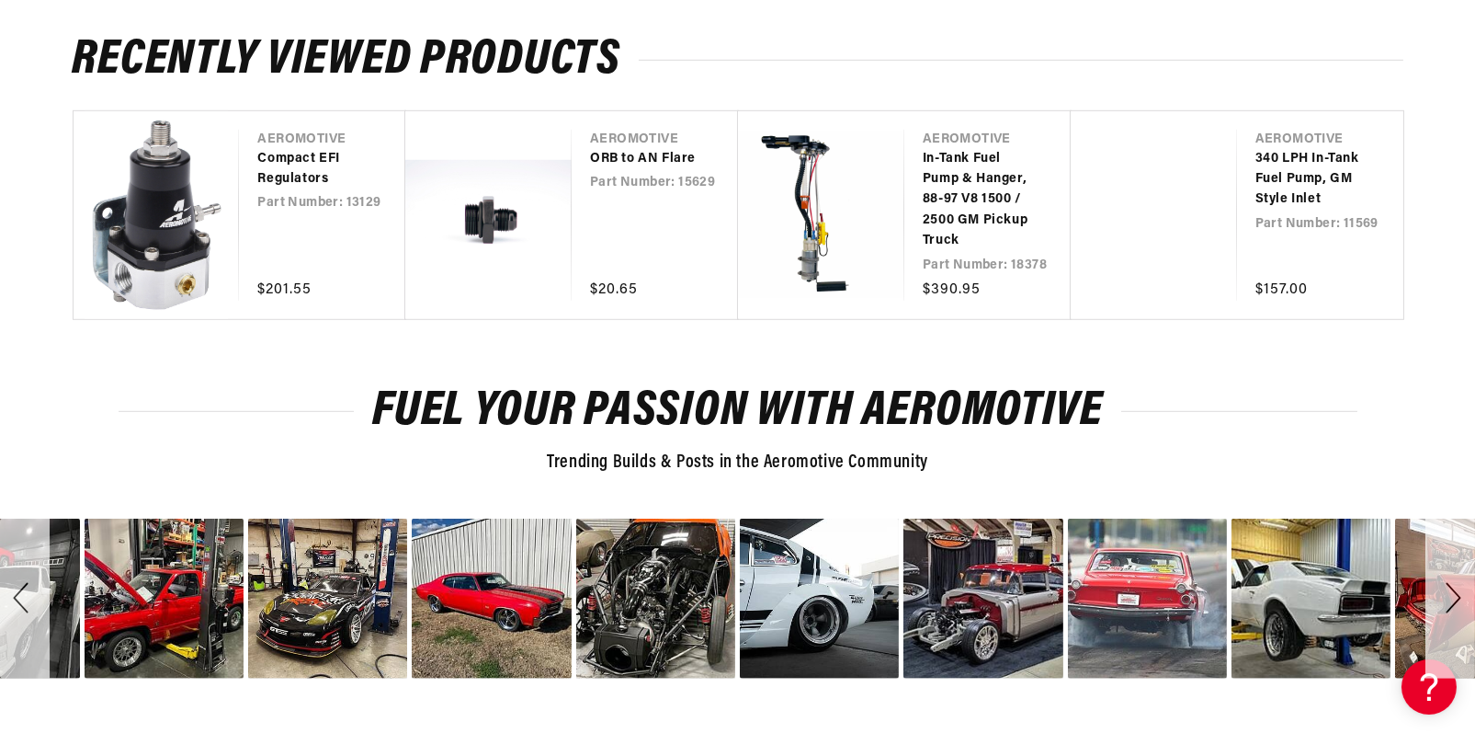
scroll to position [3196, 0]
